Goal: Information Seeking & Learning: Learn about a topic

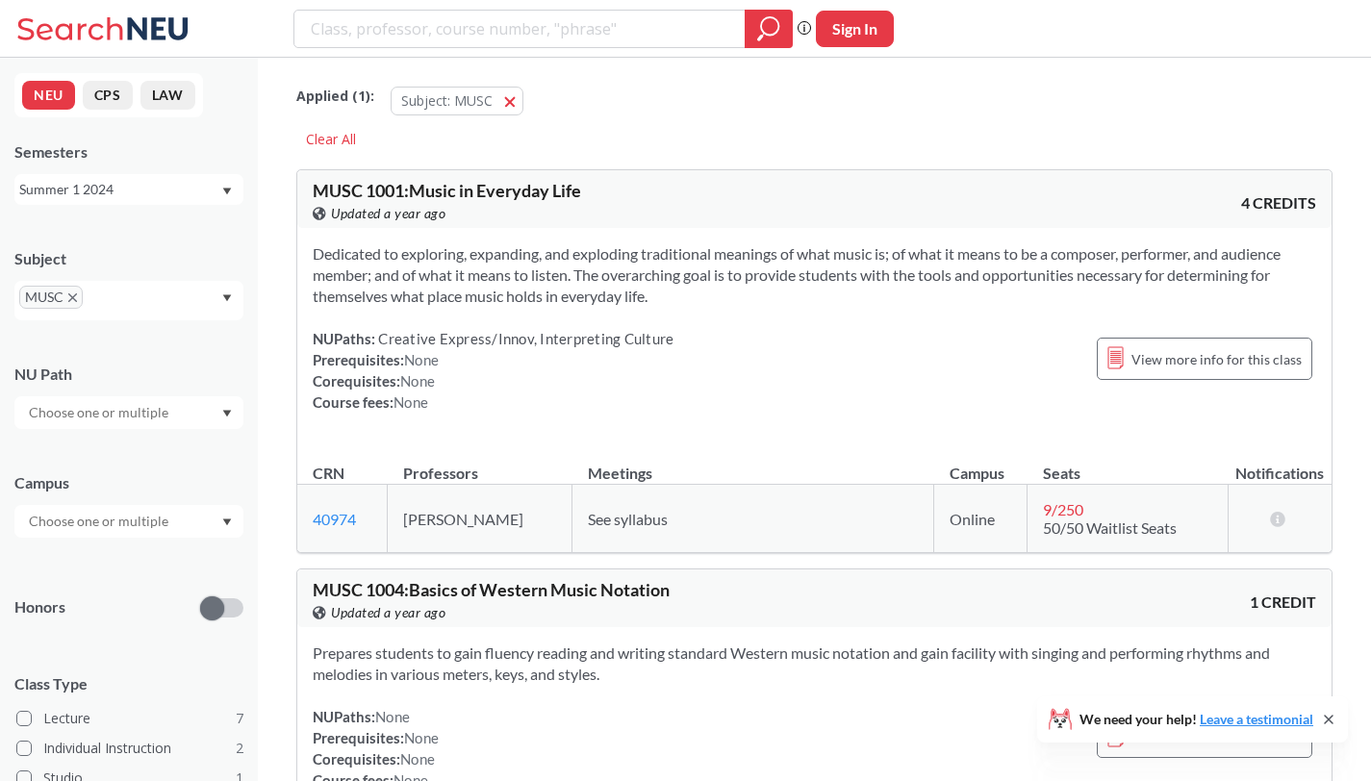
click at [75, 298] on icon "X to remove pill" at bounding box center [72, 297] width 9 height 9
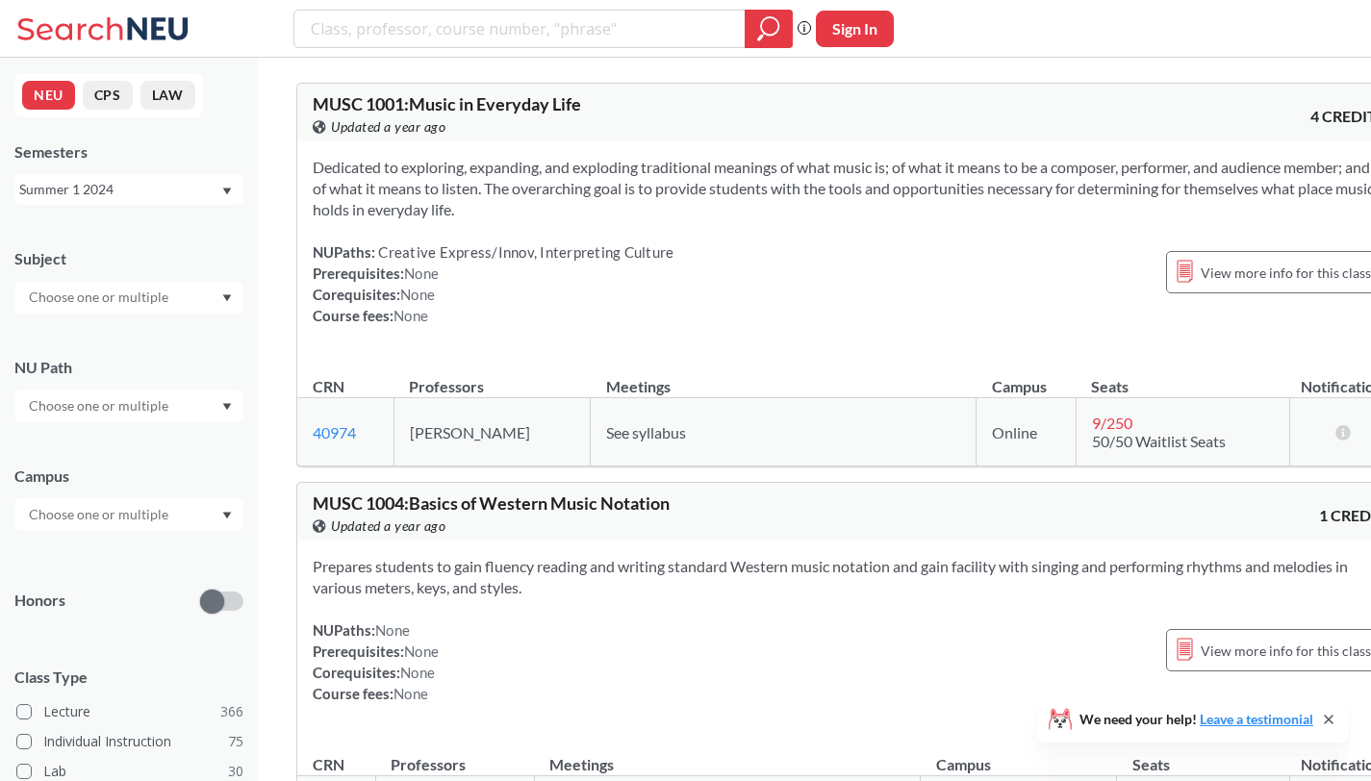
click at [104, 189] on div "Summer 1 2024" at bounding box center [119, 189] width 201 height 21
click at [119, 249] on div "Spring 2026" at bounding box center [128, 231] width 229 height 53
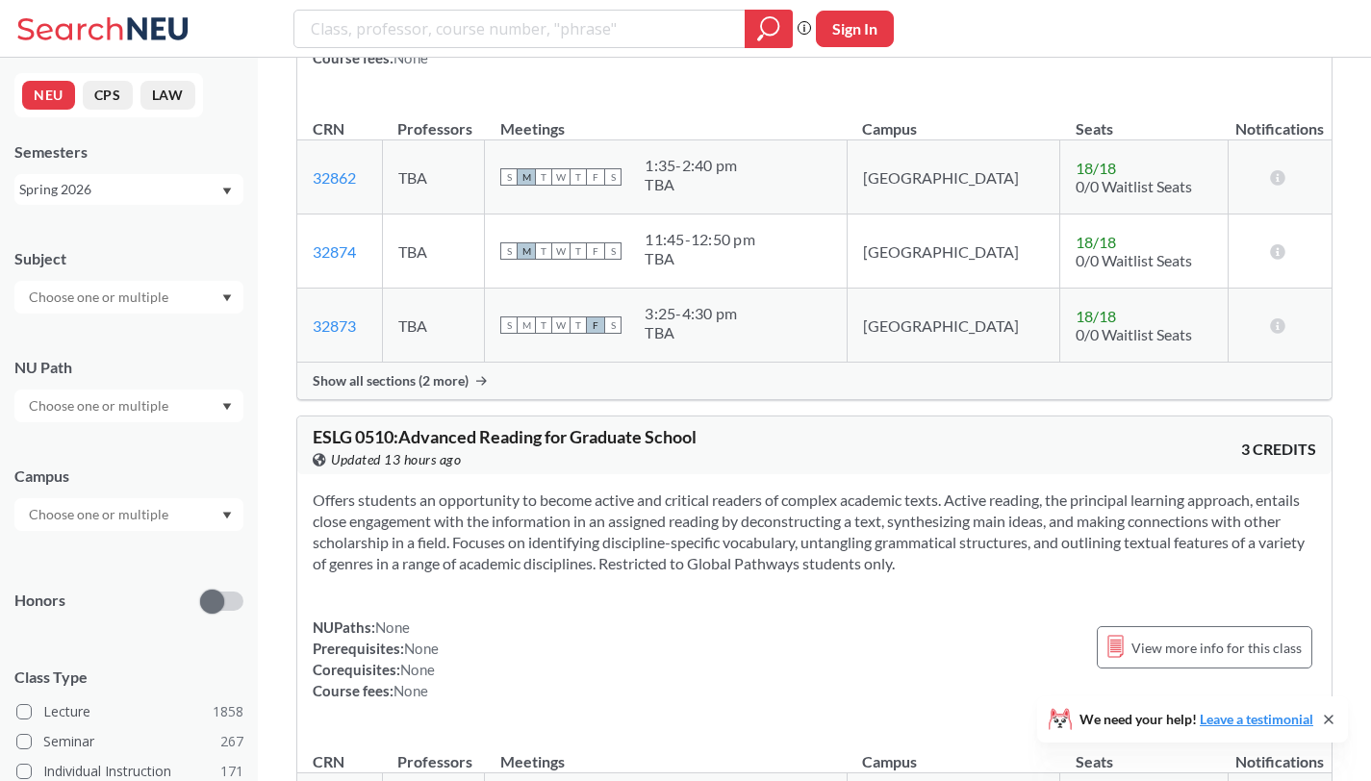
scroll to position [770, 0]
click at [66, 301] on input "text" at bounding box center [100, 297] width 162 height 23
type input "bio"
click at [80, 384] on span "( 39 )" at bounding box center [71, 383] width 23 height 16
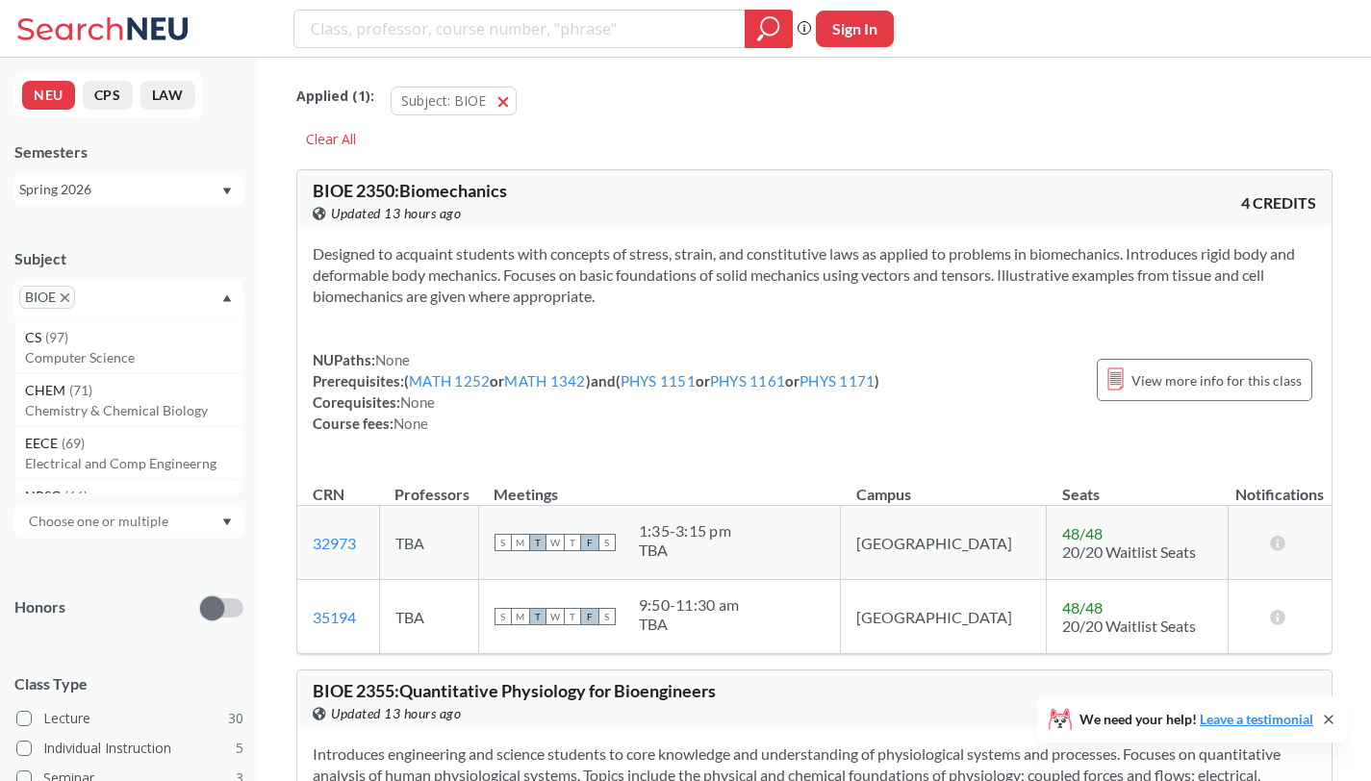
click at [539, 145] on div "Applied ( 1 ): Subject: BIOE BIOE Clear All" at bounding box center [814, 110] width 1036 height 87
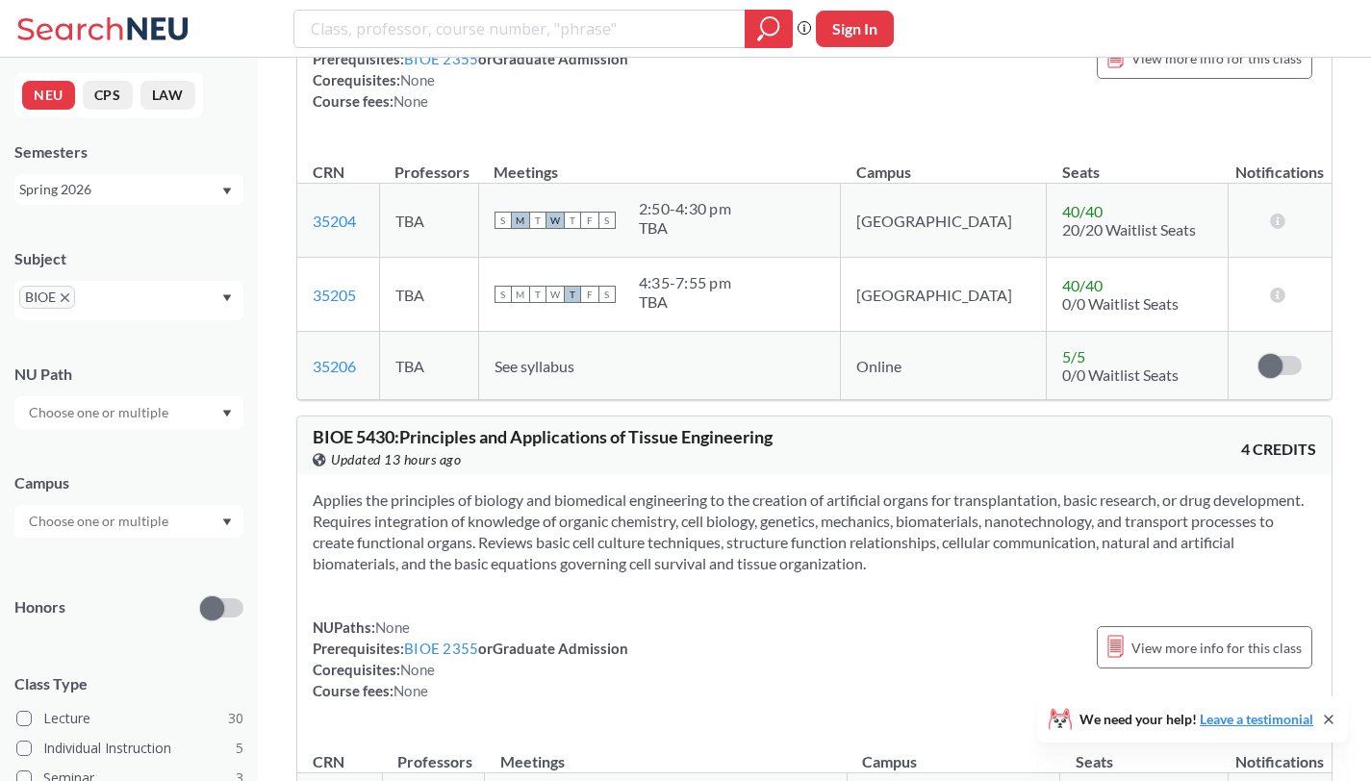
scroll to position [7217, 0]
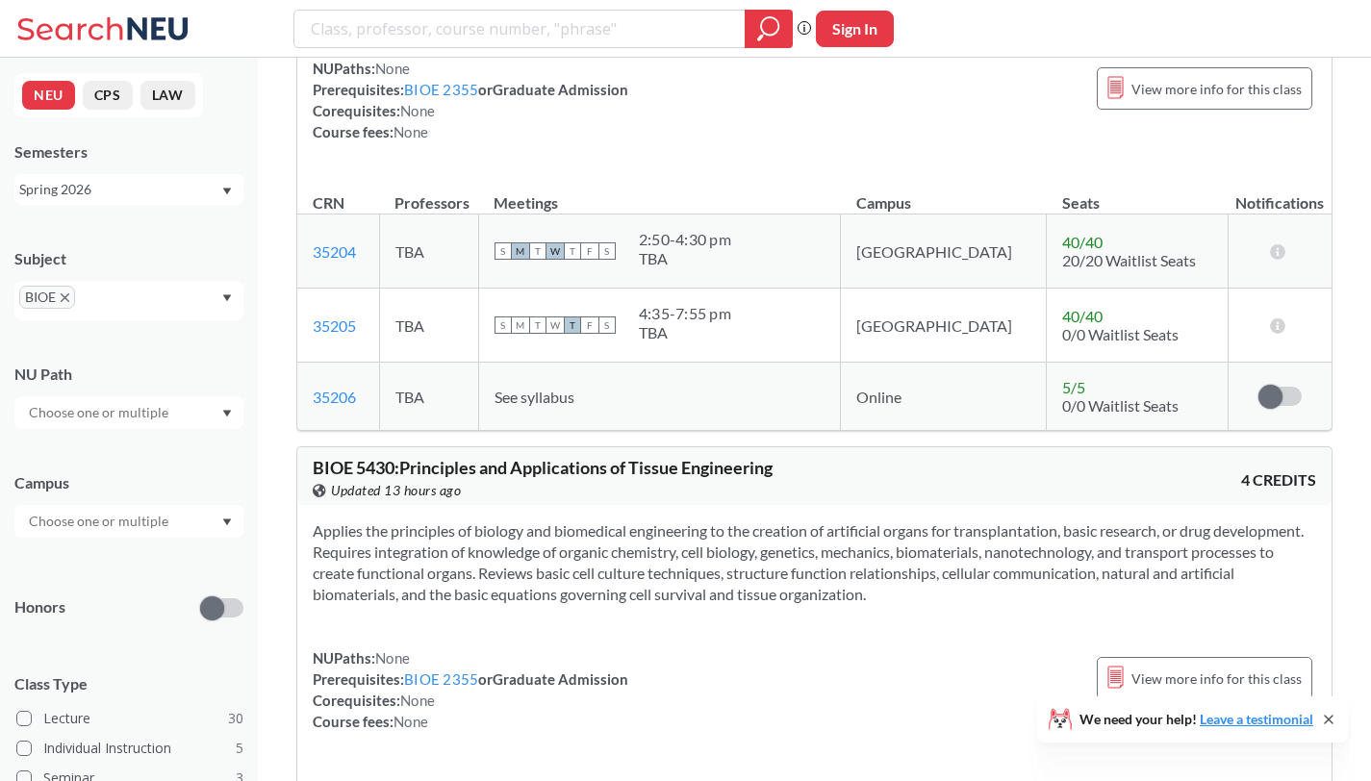
drag, startPoint x: 448, startPoint y: 92, endPoint x: 376, endPoint y: 103, distance: 72.9
click at [358, 111] on div "NUPaths: None Prerequisites: BIOE 2355 or Graduate Admission Corequisites: None…" at bounding box center [471, 100] width 316 height 85
click at [435, 90] on link "BIOE 2355" at bounding box center [441, 89] width 74 height 17
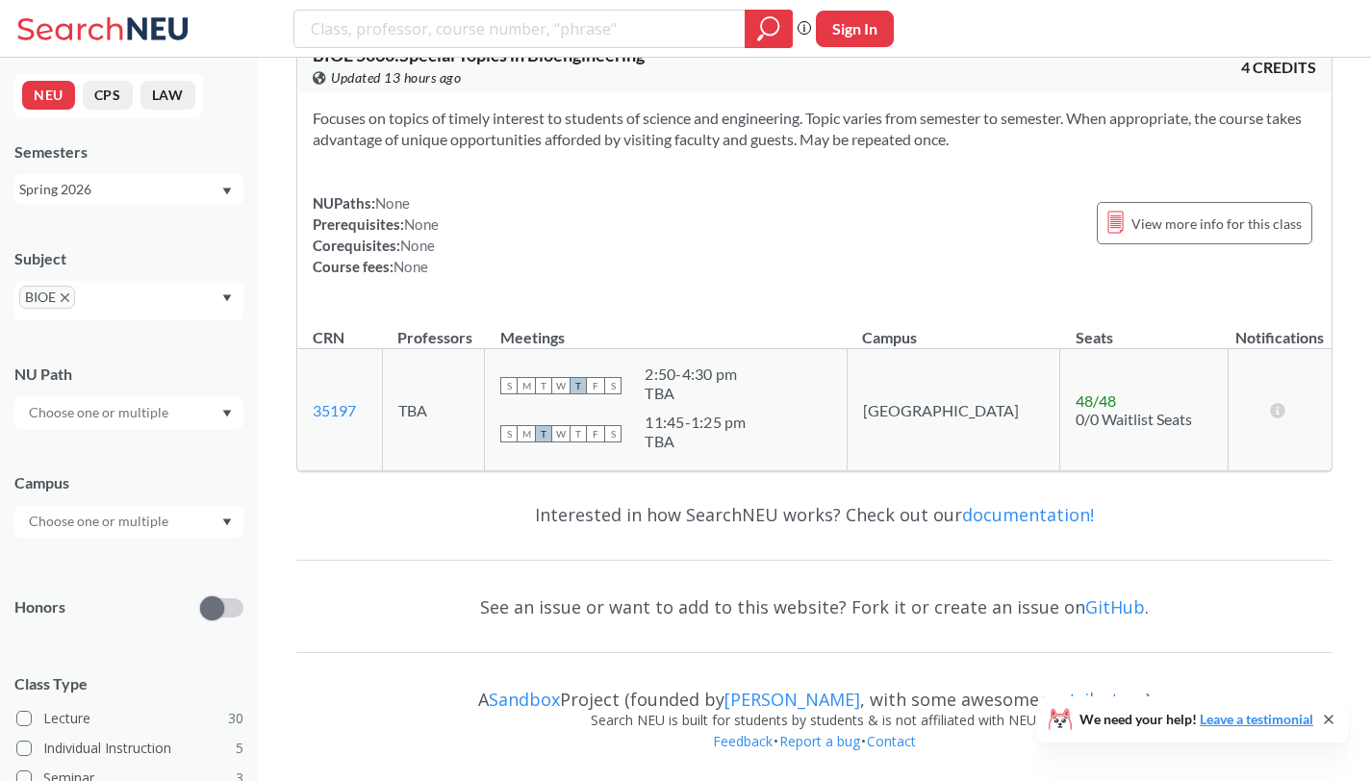
scroll to position [7217, 0]
